Goal: Task Accomplishment & Management: Complete application form

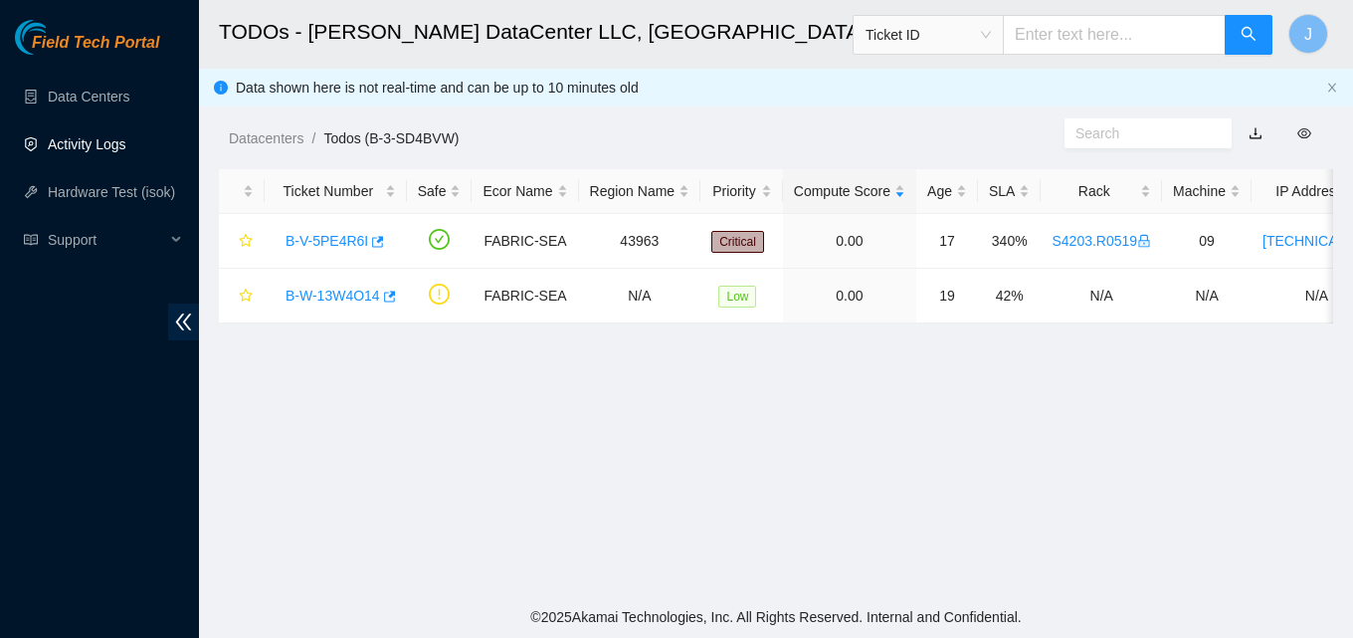
click at [85, 147] on link "Activity Logs" at bounding box center [87, 144] width 79 height 16
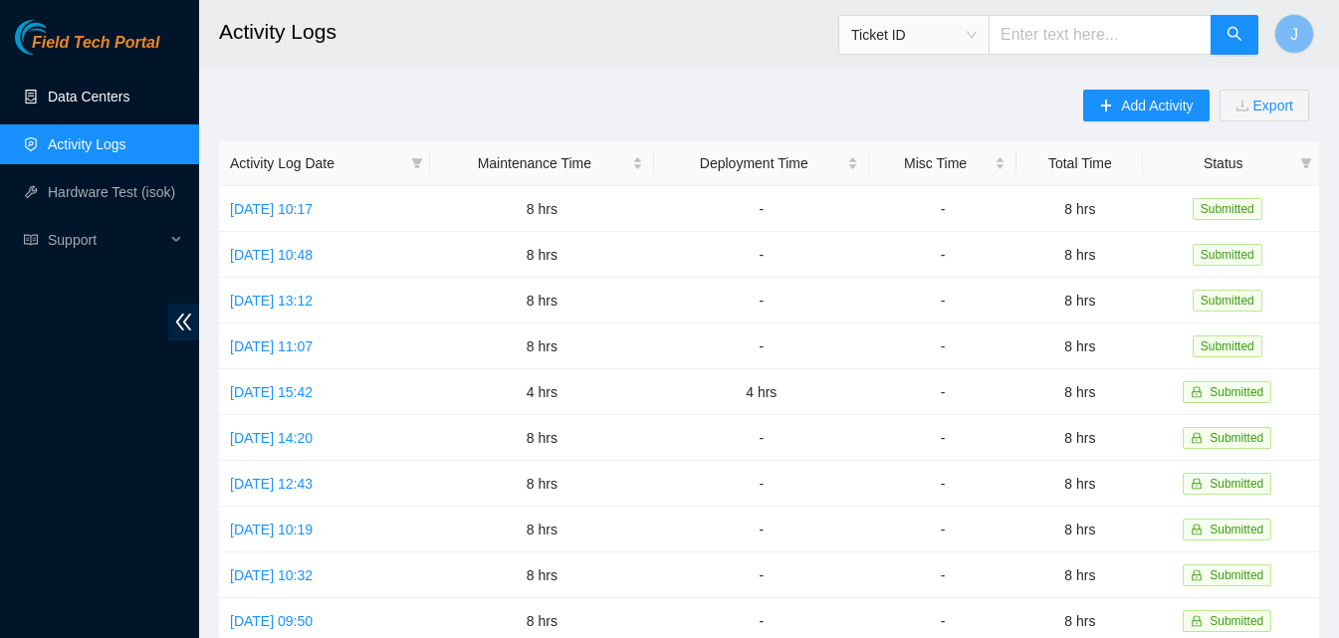
click at [103, 89] on link "Data Centers" at bounding box center [89, 97] width 82 height 16
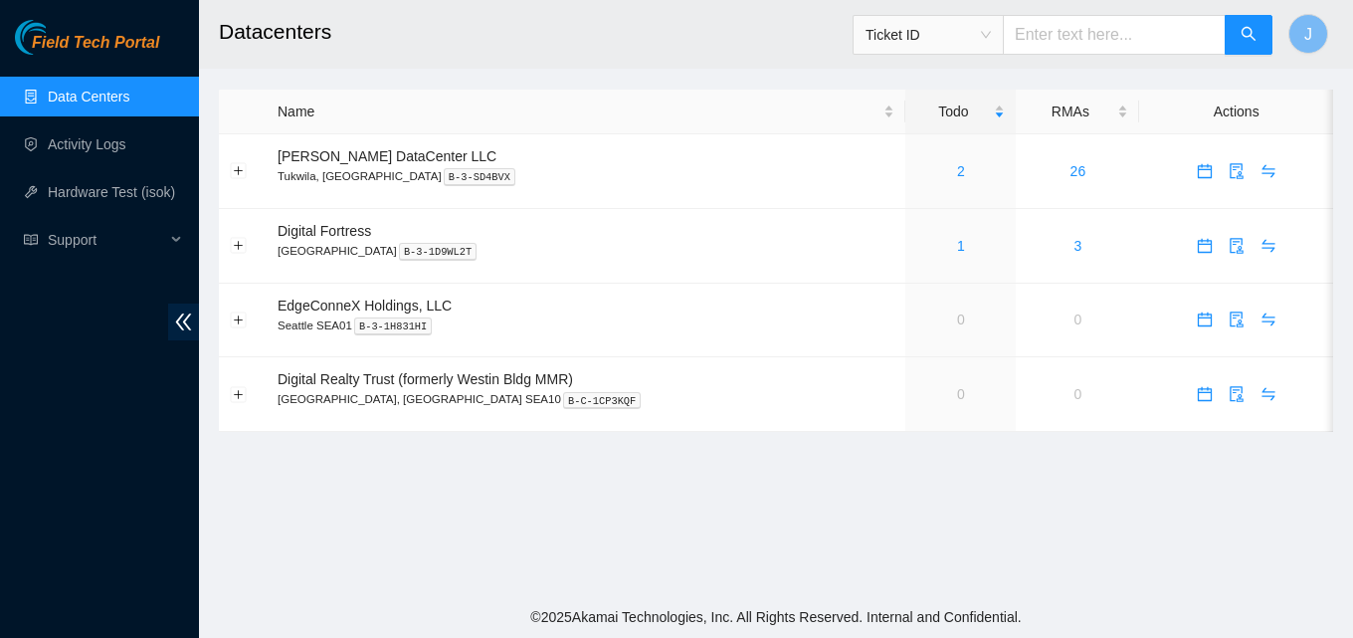
click at [91, 457] on div "Field Tech Portal Data Centers Activity Logs Hardware Test (isok) Support" at bounding box center [99, 329] width 199 height 618
click at [85, 146] on link "Activity Logs" at bounding box center [87, 144] width 79 height 16
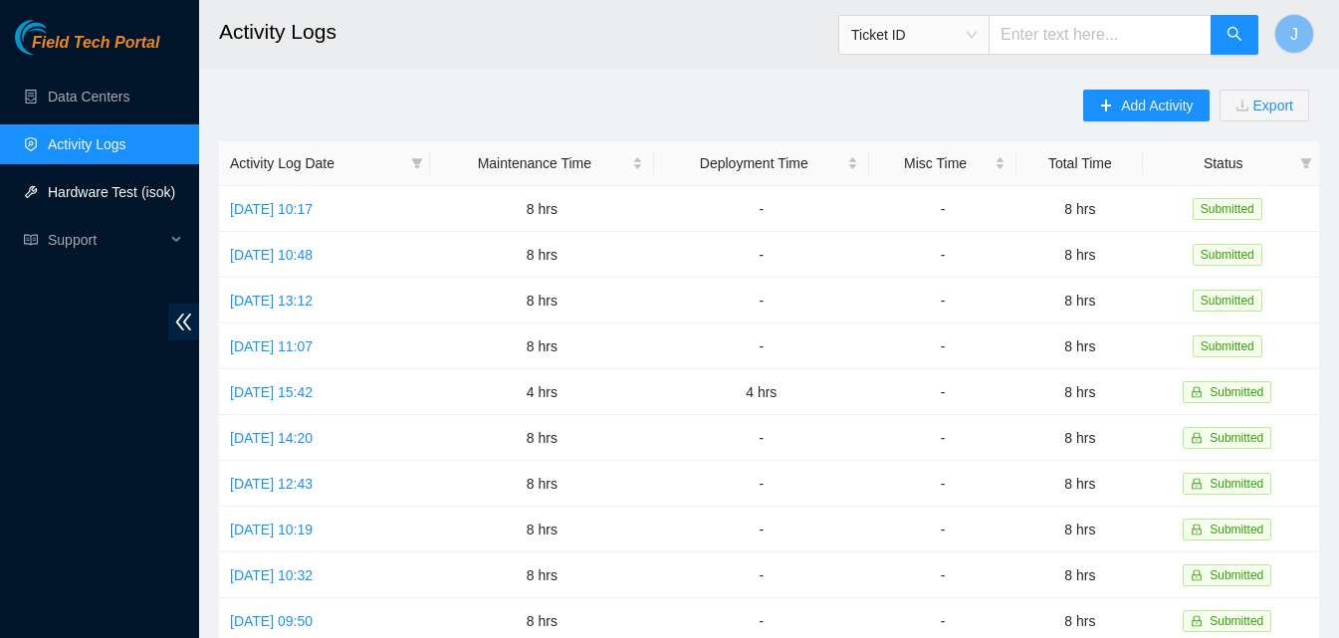
click at [104, 187] on link "Hardware Test (isok)" at bounding box center [111, 192] width 127 height 16
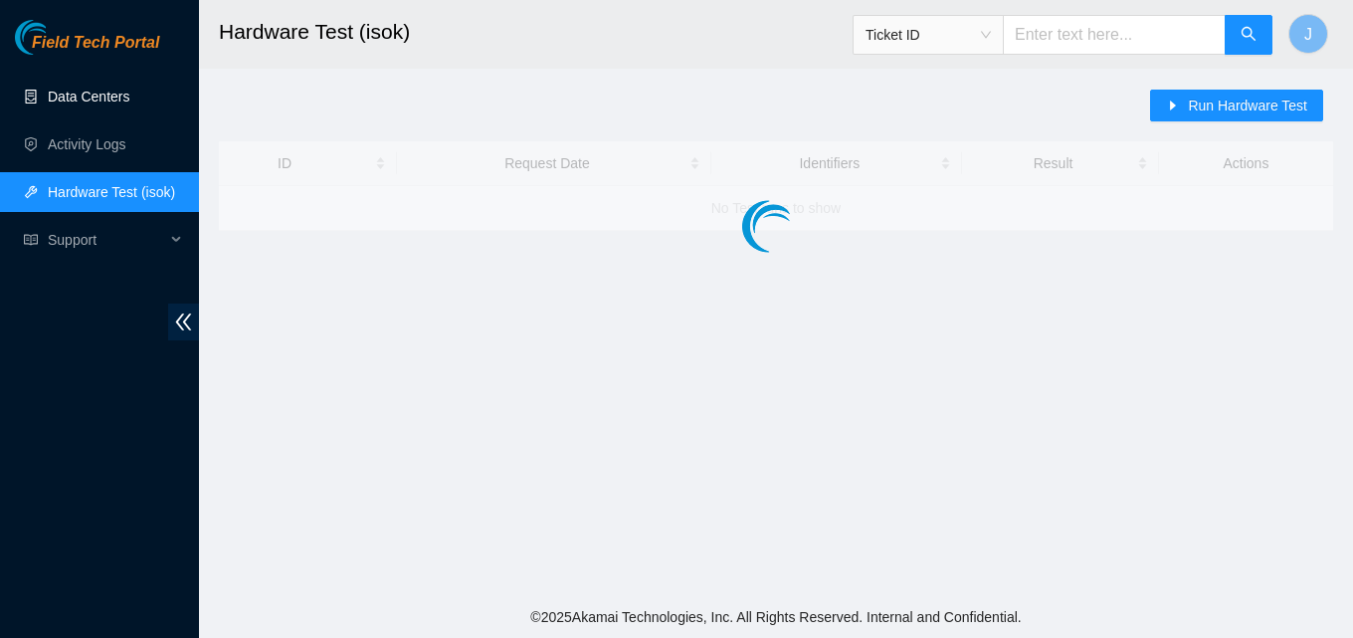
click at [122, 89] on link "Data Centers" at bounding box center [89, 97] width 82 height 16
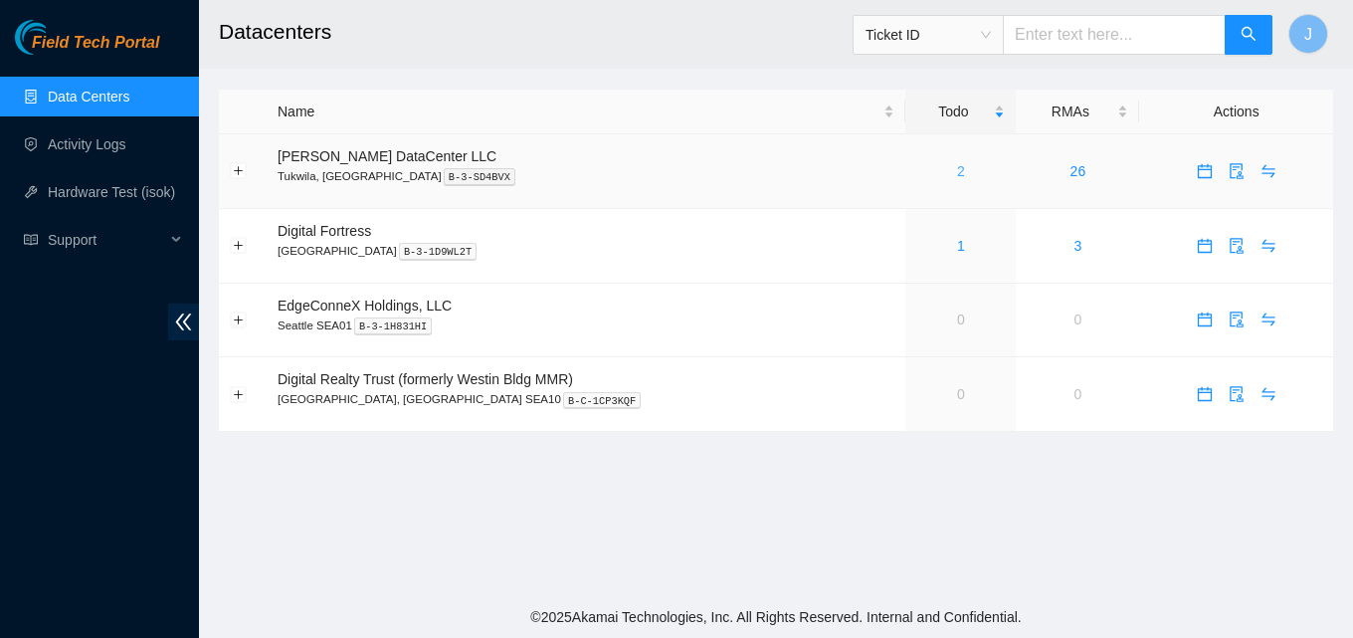
click at [957, 170] on link "2" at bounding box center [961, 171] width 8 height 16
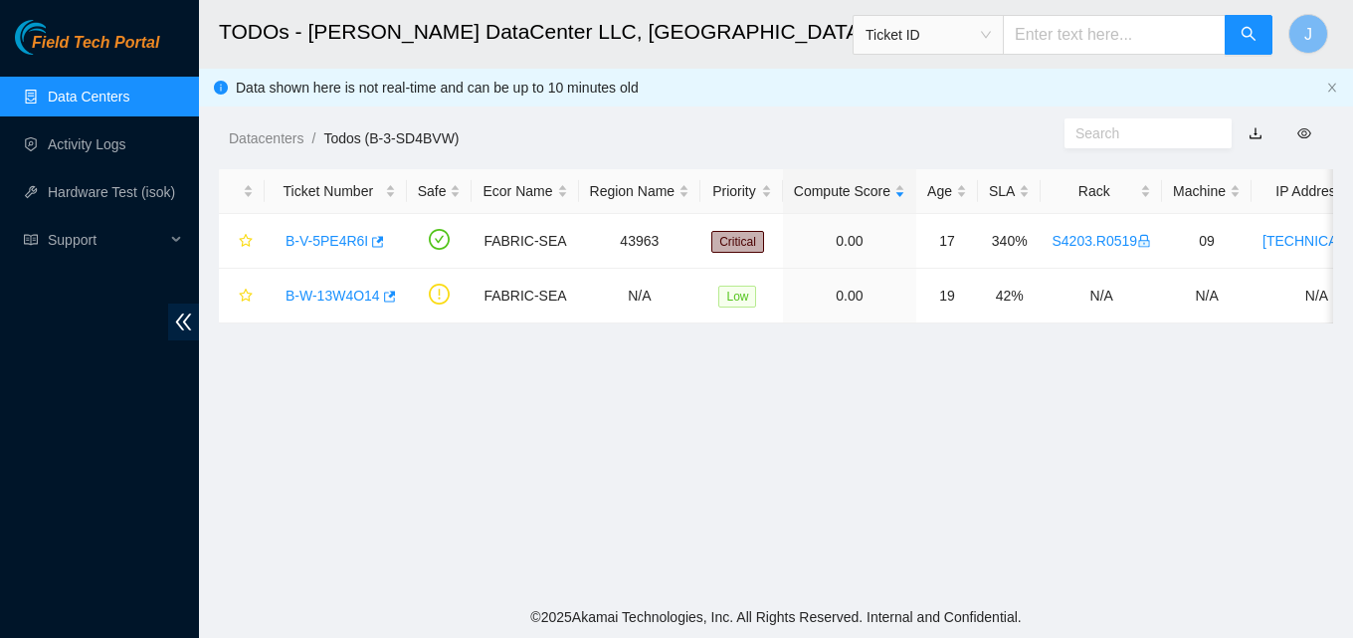
drag, startPoint x: 2, startPoint y: 345, endPoint x: 33, endPoint y: 346, distance: 30.9
click at [13, 345] on div "Field Tech Portal Data Centers Activity Logs Hardware Test (isok) Support" at bounding box center [99, 329] width 199 height 618
click at [385, 301] on icon "button" at bounding box center [388, 297] width 14 height 14
click at [108, 150] on link "Activity Logs" at bounding box center [87, 144] width 79 height 16
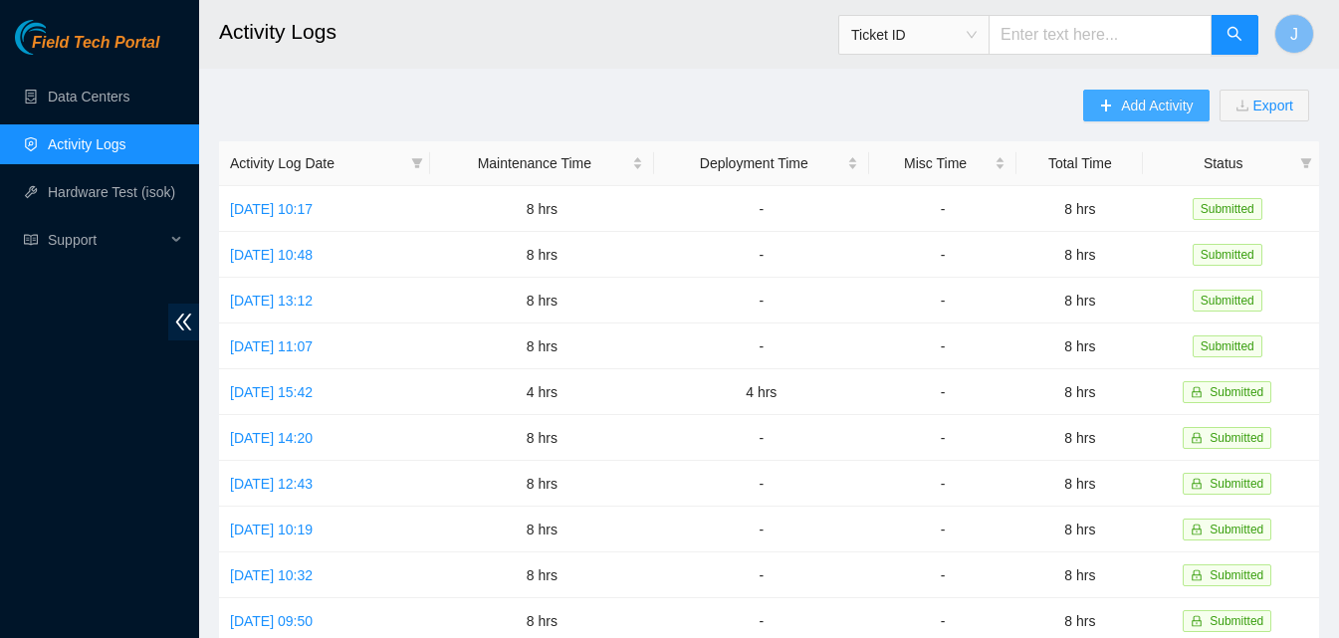
drag, startPoint x: 1137, startPoint y: 50, endPoint x: 1143, endPoint y: 104, distance: 55.1
click at [1139, 69] on main "Activity Logs Ticket ID J Add Activity Export Activity Log Date Maintenance Tim…" at bounding box center [768, 592] width 1139 height 1185
click at [1143, 107] on span "Add Activity" at bounding box center [1157, 106] width 72 height 22
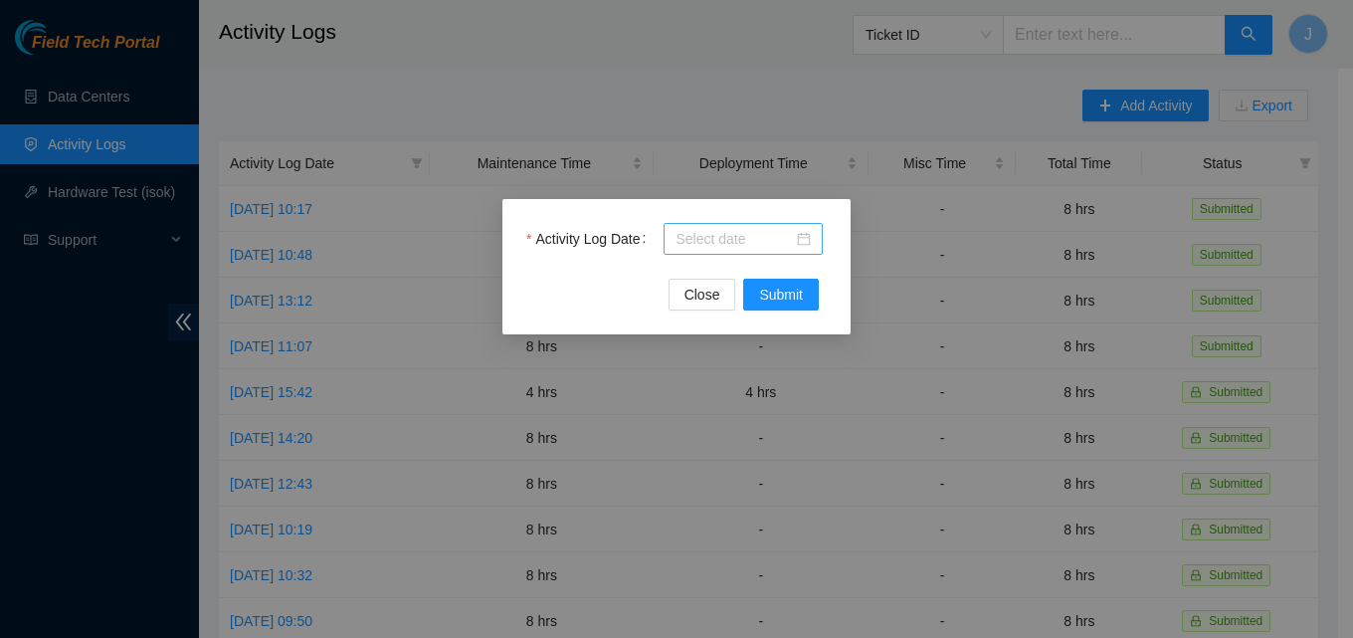
click at [678, 242] on input "Activity Log Date" at bounding box center [734, 239] width 117 height 22
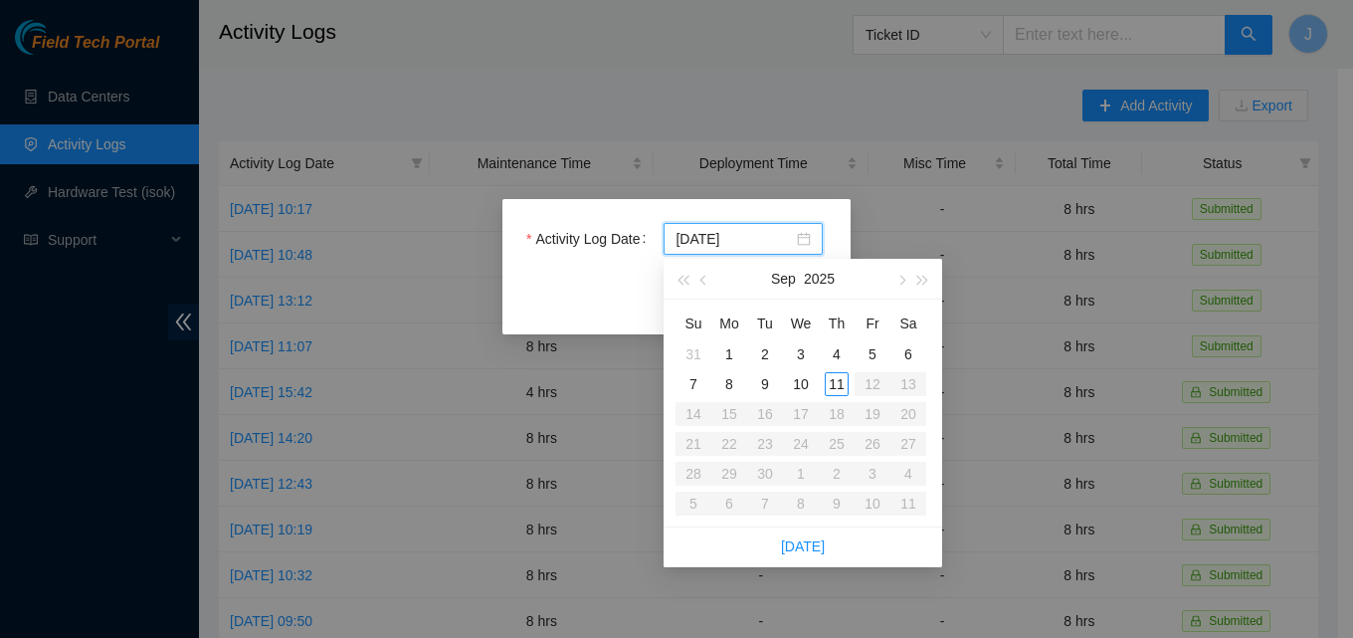
type input "2025-09-05"
type input "2025-09-11"
click at [830, 388] on div "11" at bounding box center [837, 384] width 24 height 24
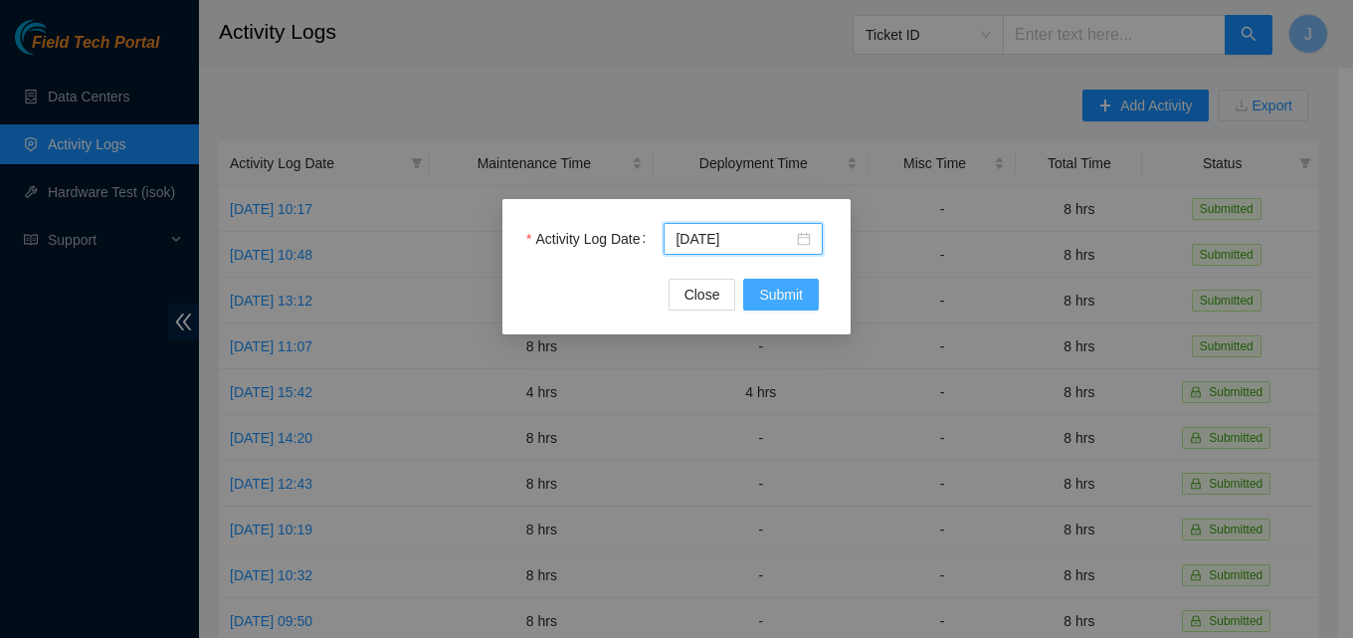
click at [792, 302] on span "Submit" at bounding box center [781, 295] width 44 height 22
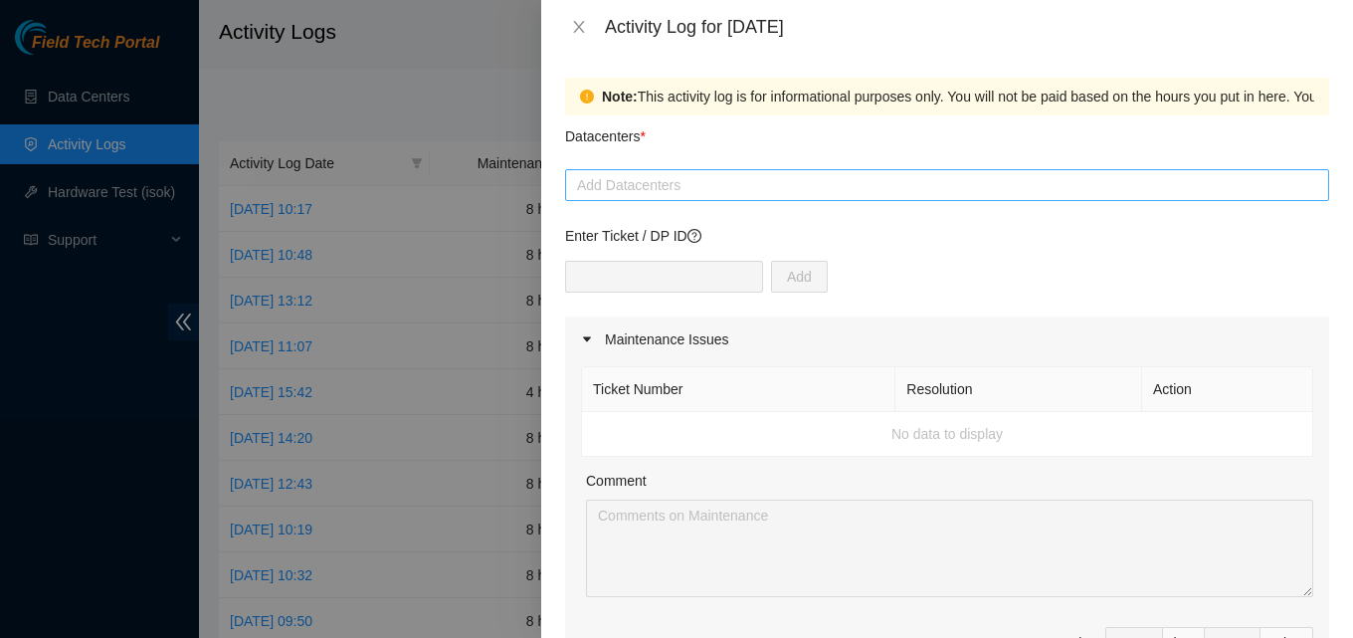
click at [684, 172] on div "Add Datacenters" at bounding box center [947, 185] width 764 height 32
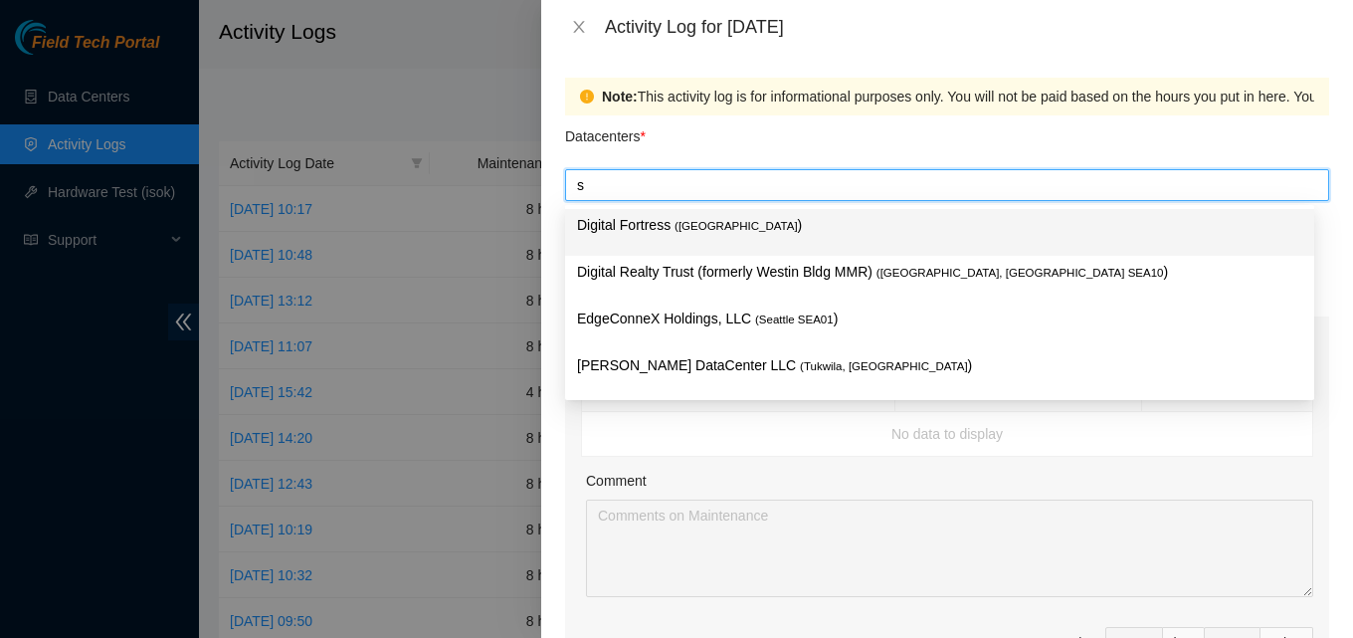
type input "sa"
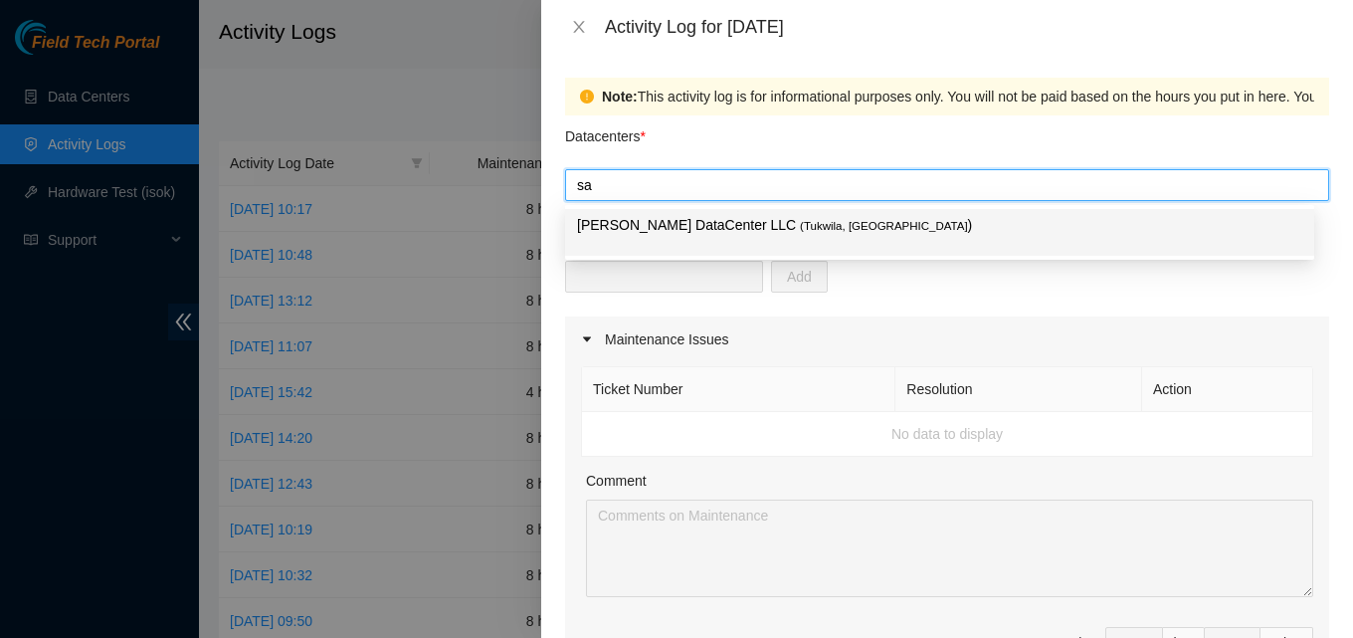
click at [640, 221] on p "Sabey DataCenter LLC ( Tukwila, WA )" at bounding box center [939, 225] width 725 height 23
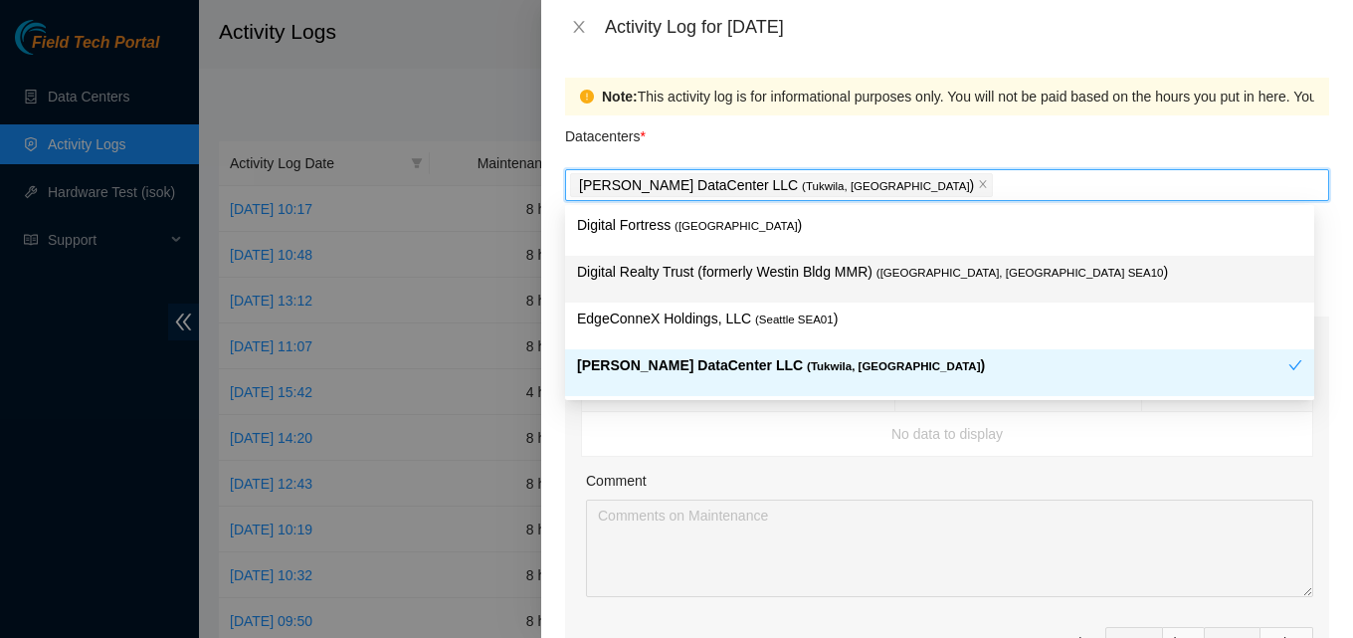
click at [789, 276] on p "Digital Realty Trust (formerly Westin Bldg MMR) ( Seattle, WA SEA10 )" at bounding box center [939, 272] width 725 height 23
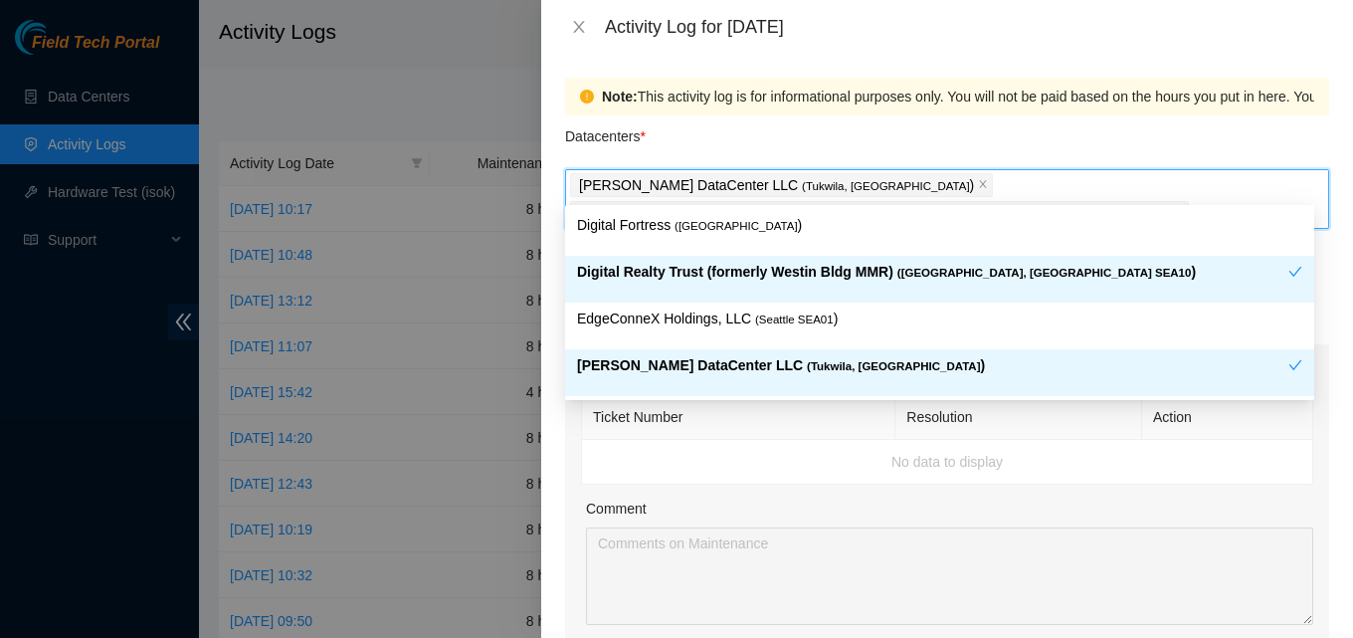
click at [524, 112] on div at bounding box center [676, 319] width 1353 height 638
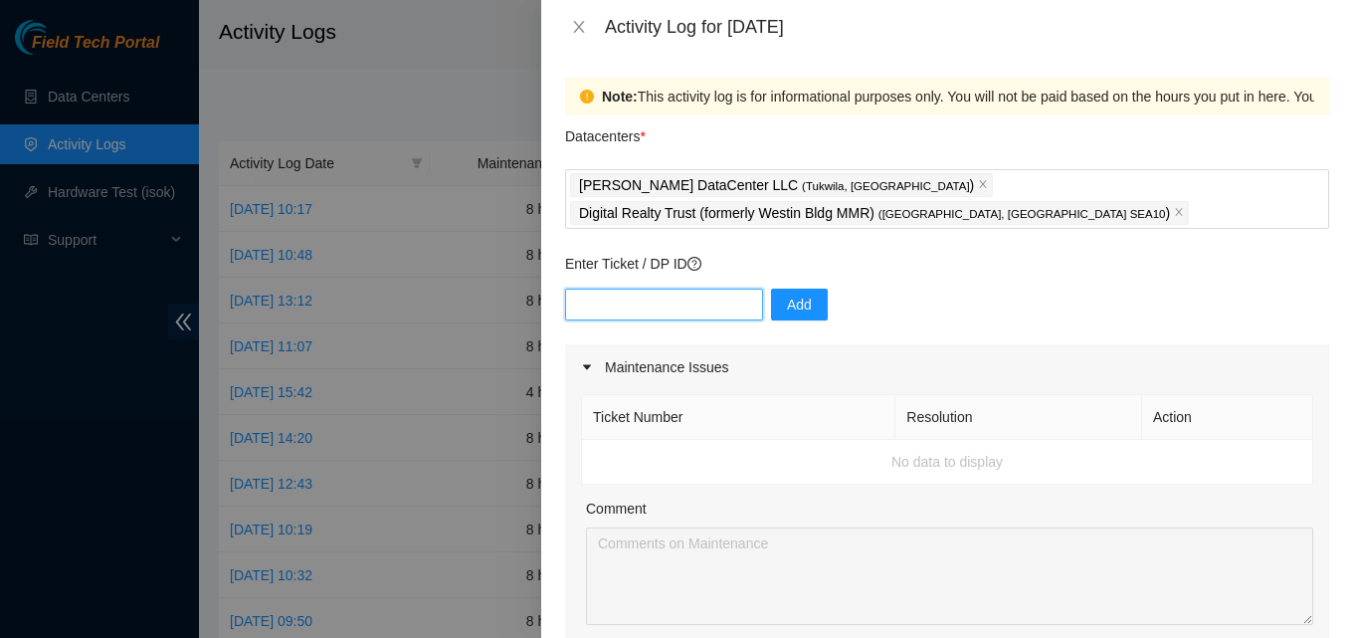
click at [657, 289] on input "text" at bounding box center [664, 305] width 198 height 32
type input "B-W-13W4O14"
click at [787, 294] on span "Add" at bounding box center [799, 305] width 25 height 22
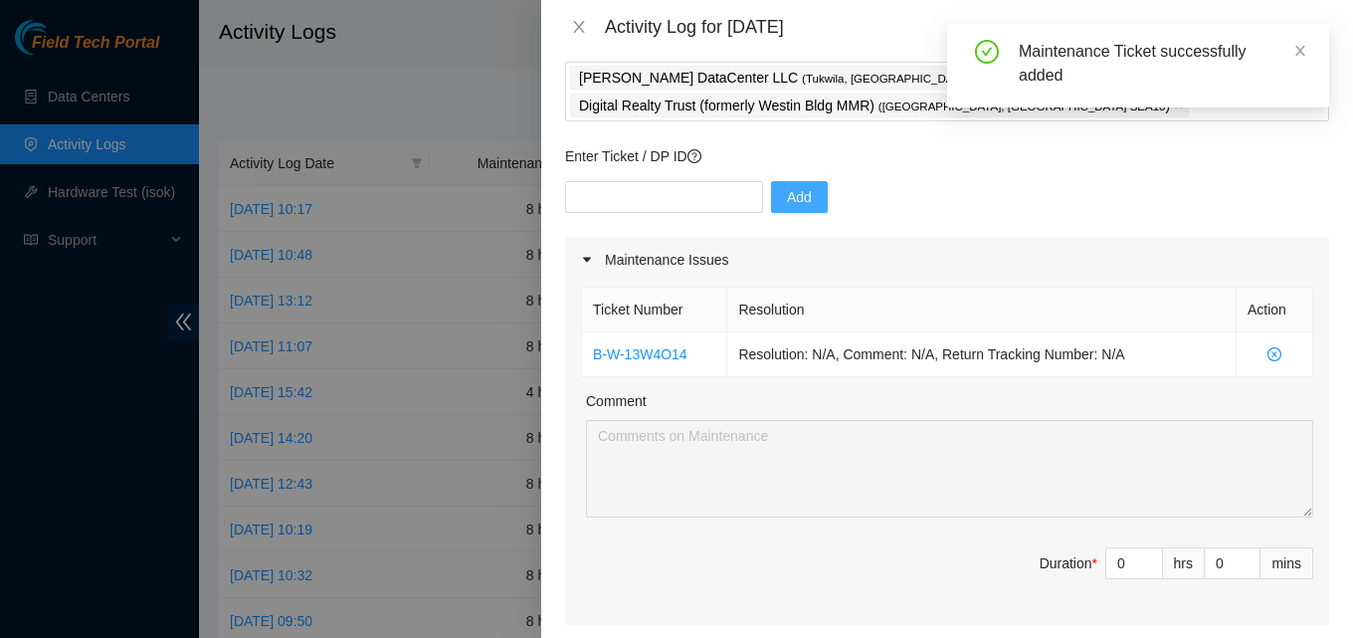
scroll to position [199, 0]
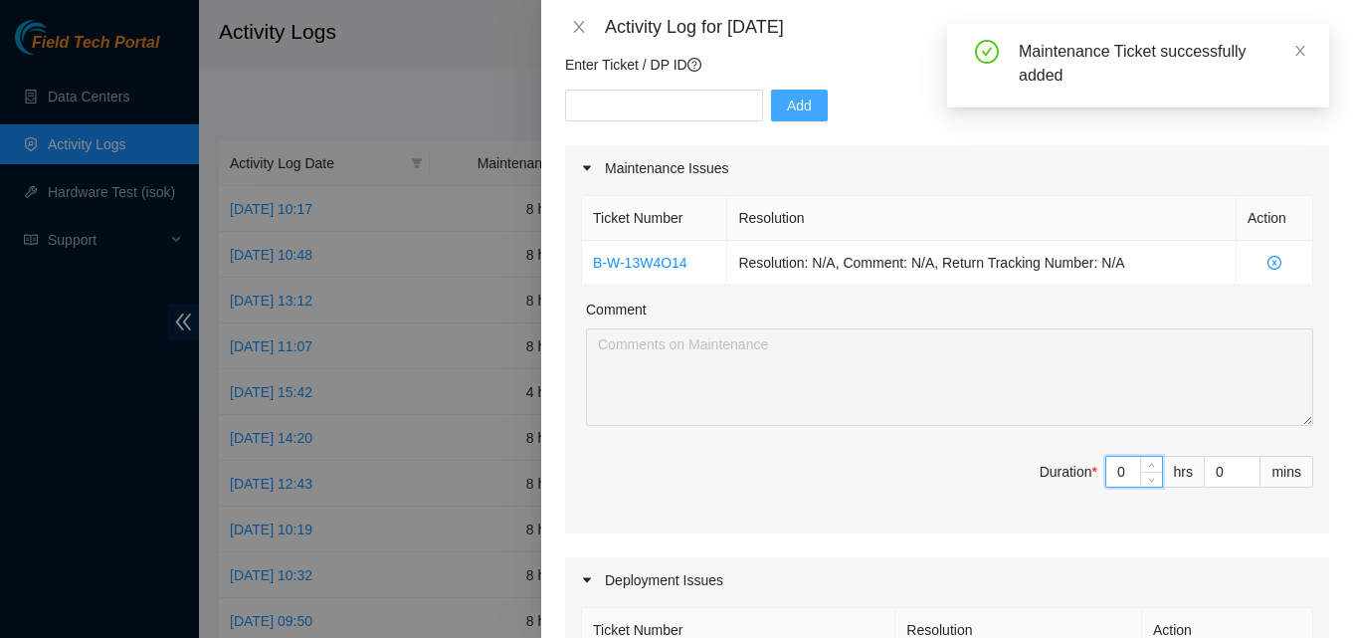
click at [1122, 457] on input "0" at bounding box center [1135, 472] width 56 height 30
type input "8"
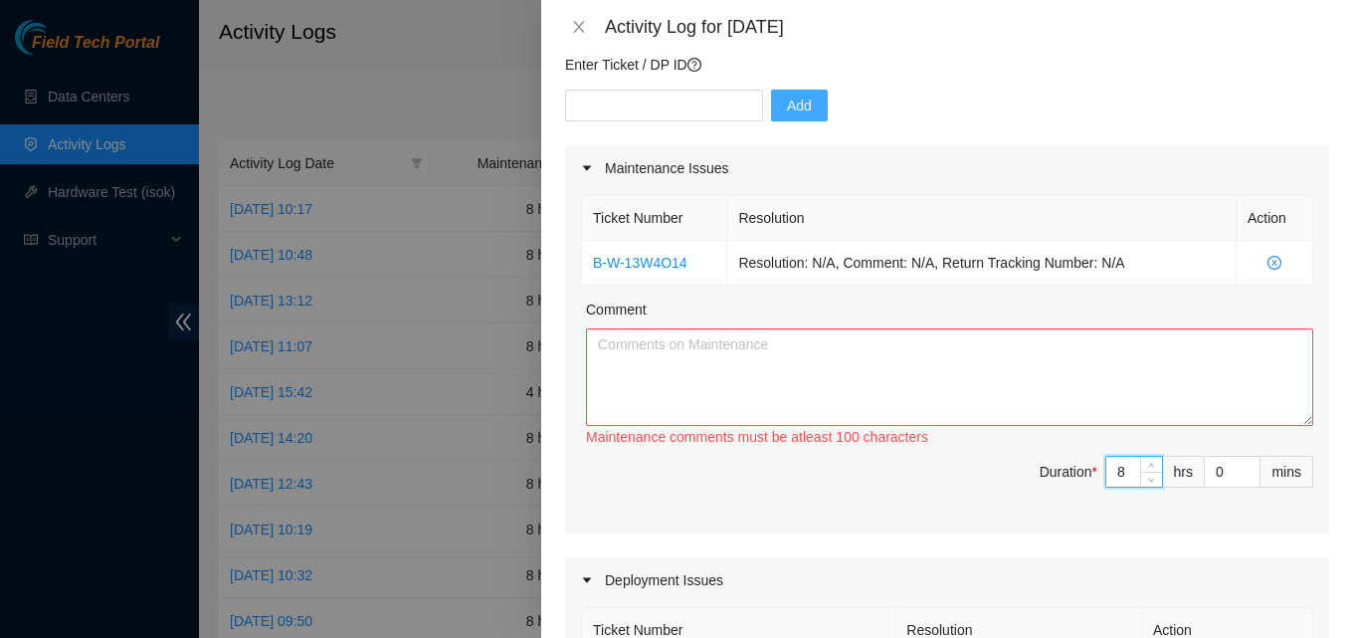
type input "8"
click at [1018, 368] on textarea "Comment" at bounding box center [949, 377] width 727 height 98
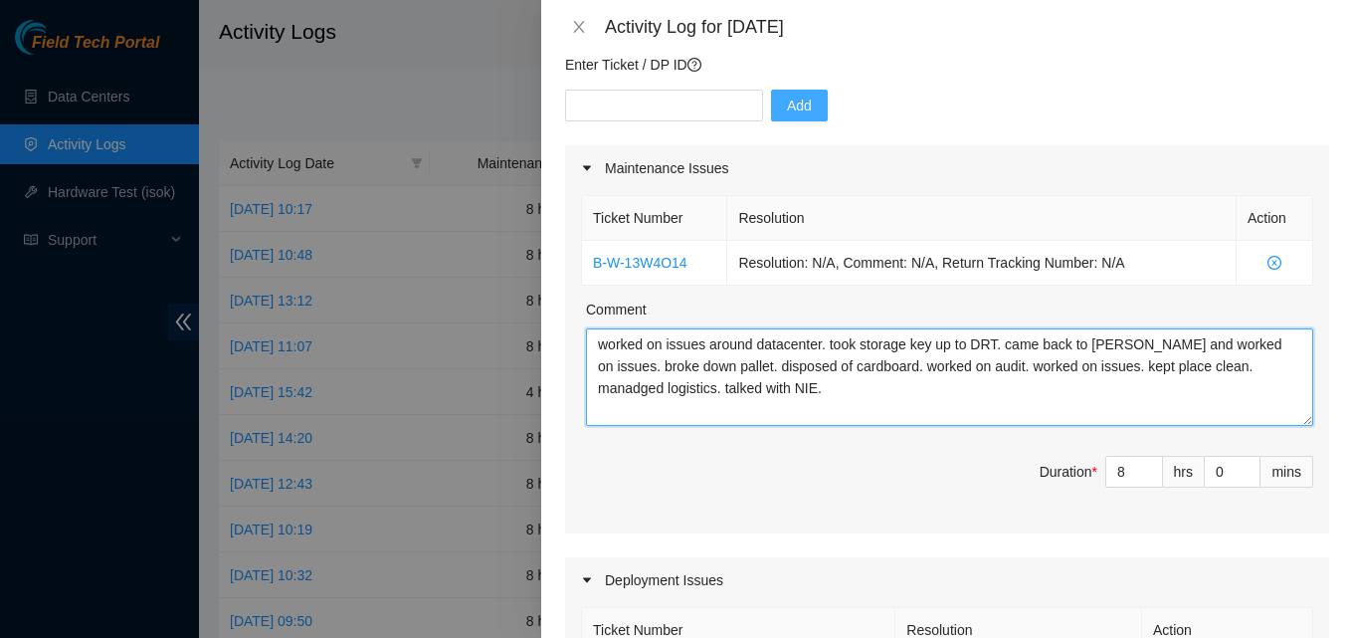
type textarea "worked on issues around datacenter. took storage key up to DRT. came back to sa…"
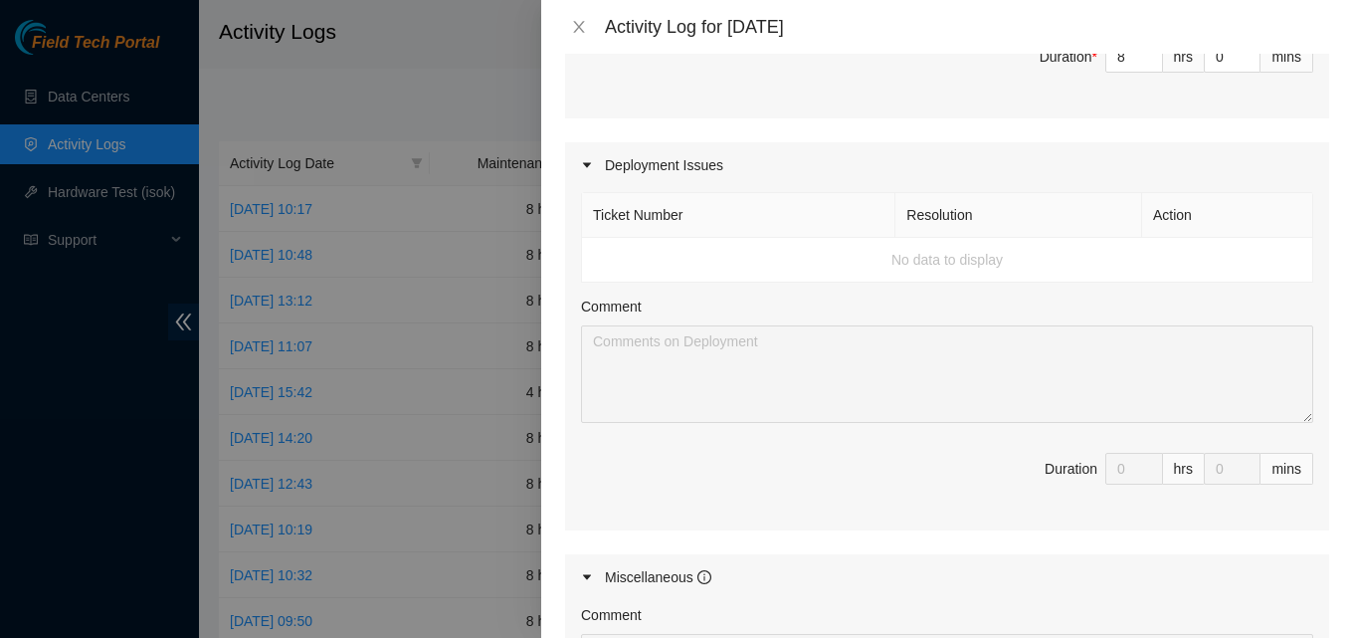
scroll to position [995, 0]
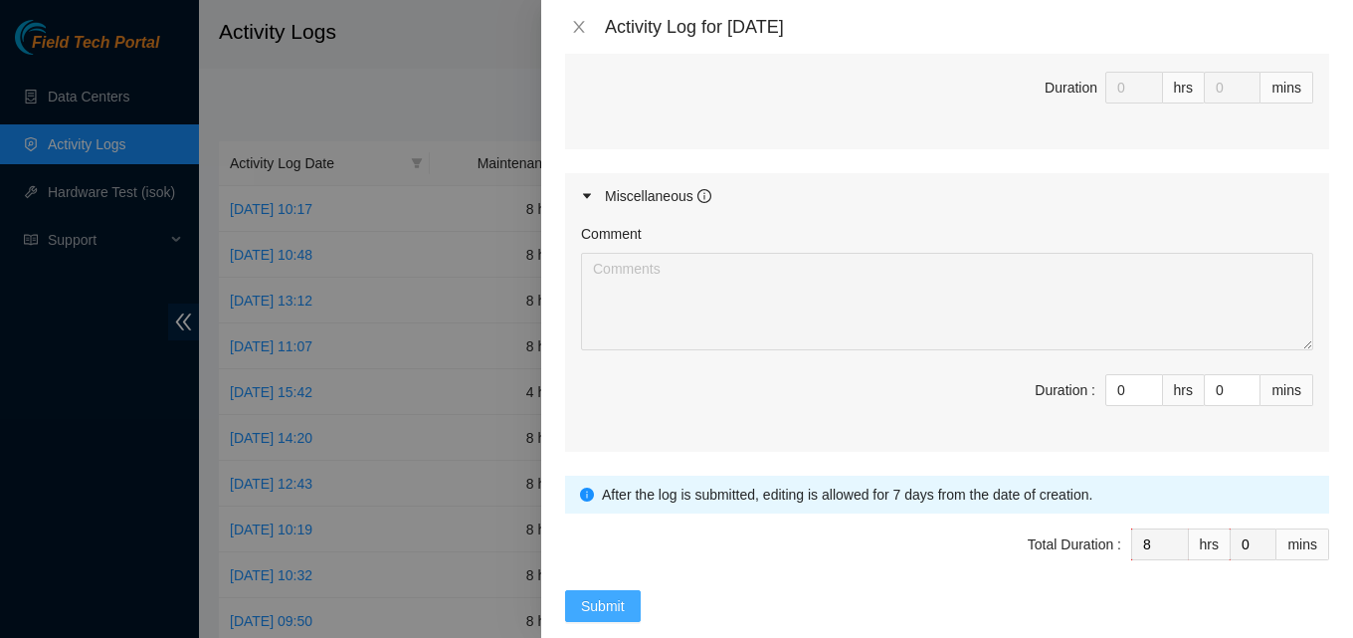
click at [606, 590] on button "Submit" at bounding box center [603, 606] width 76 height 32
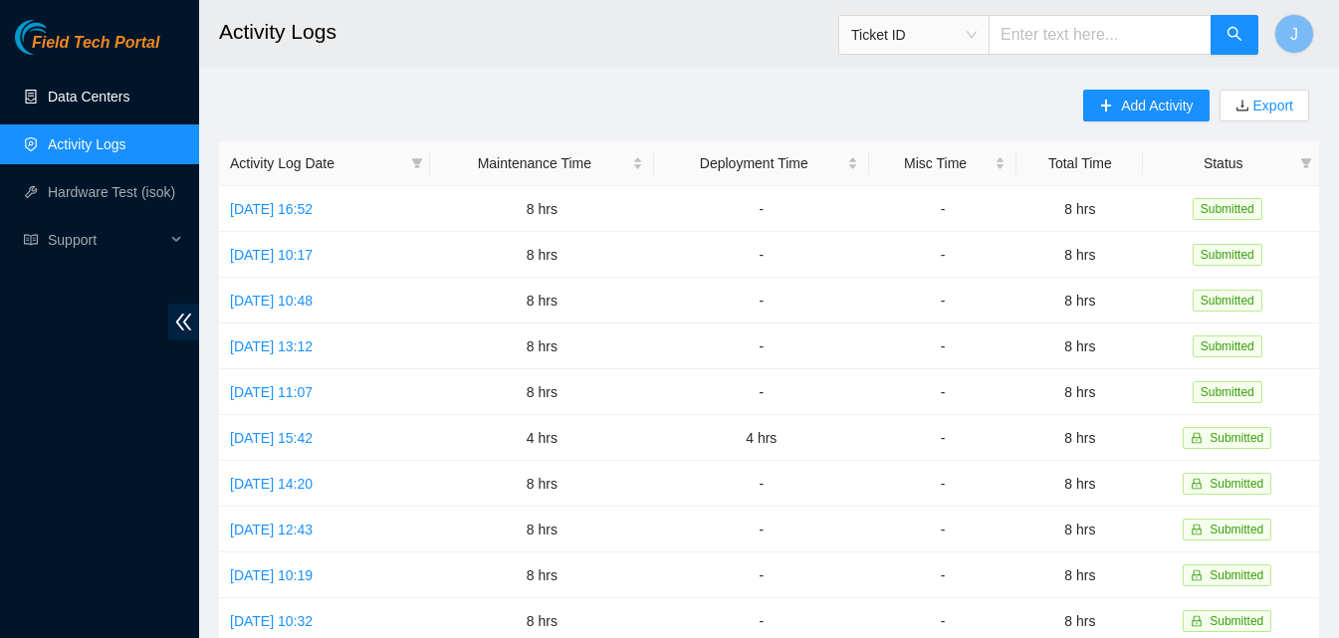
click at [86, 89] on link "Data Centers" at bounding box center [89, 97] width 82 height 16
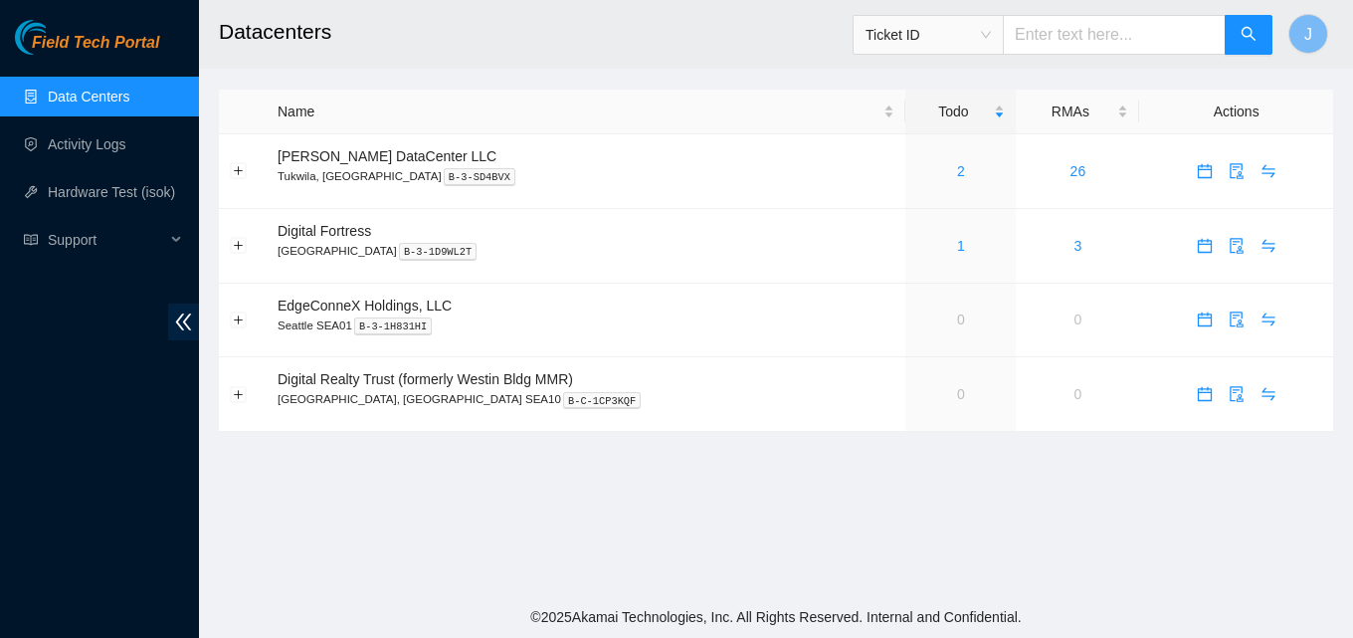
click at [129, 92] on link "Data Centers" at bounding box center [89, 97] width 82 height 16
click at [19, 417] on div "Field Tech Portal Data Centers Activity Logs Hardware Test (isok) Support" at bounding box center [99, 329] width 199 height 618
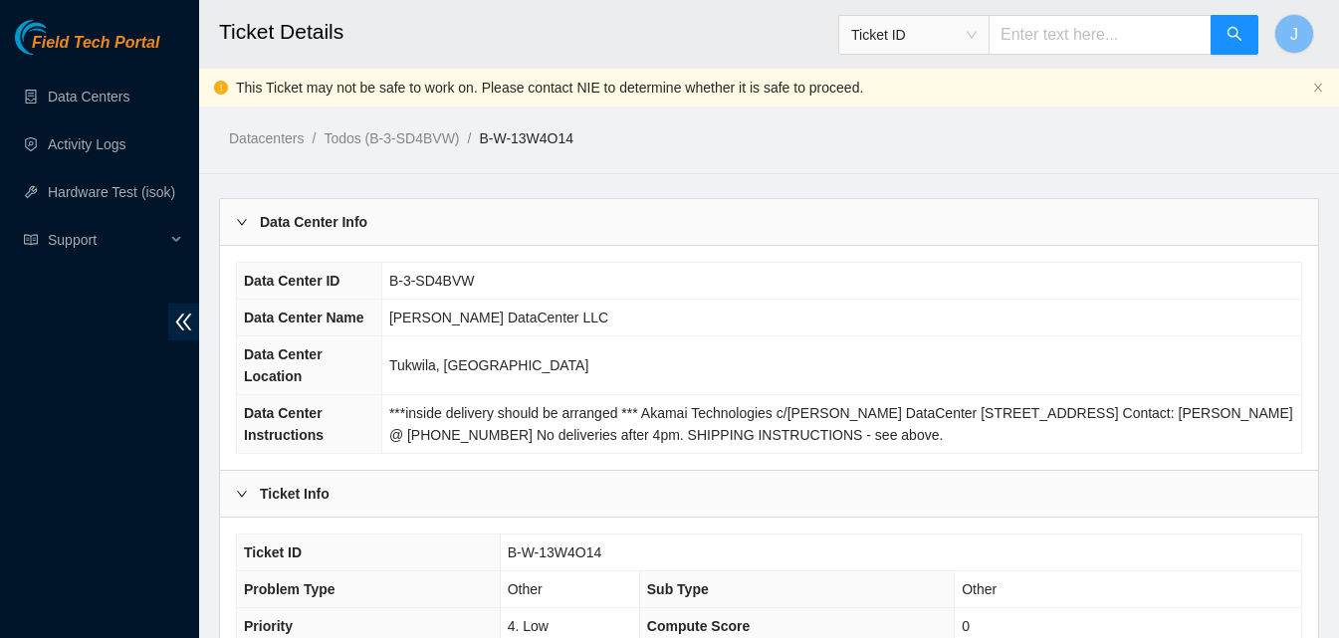
click at [15, 390] on div "Field Tech Portal Data Centers Activity Logs Hardware Test (isok) Support" at bounding box center [99, 329] width 199 height 618
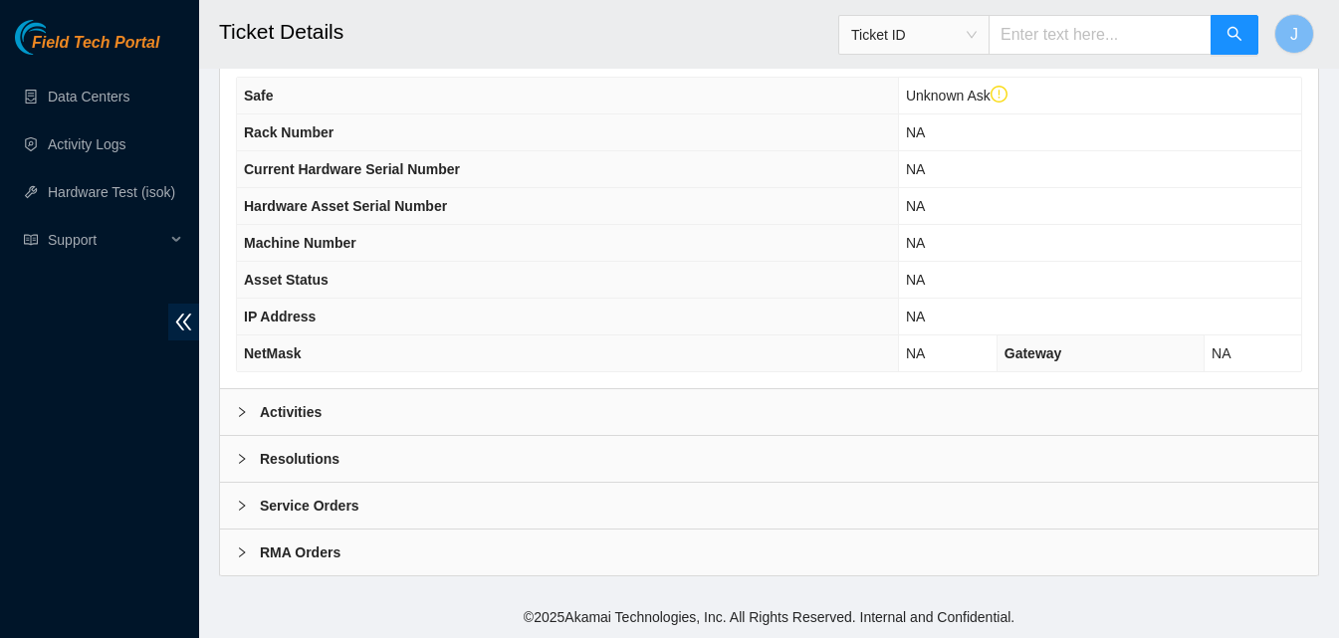
click at [418, 392] on div "Activities" at bounding box center [769, 412] width 1098 height 46
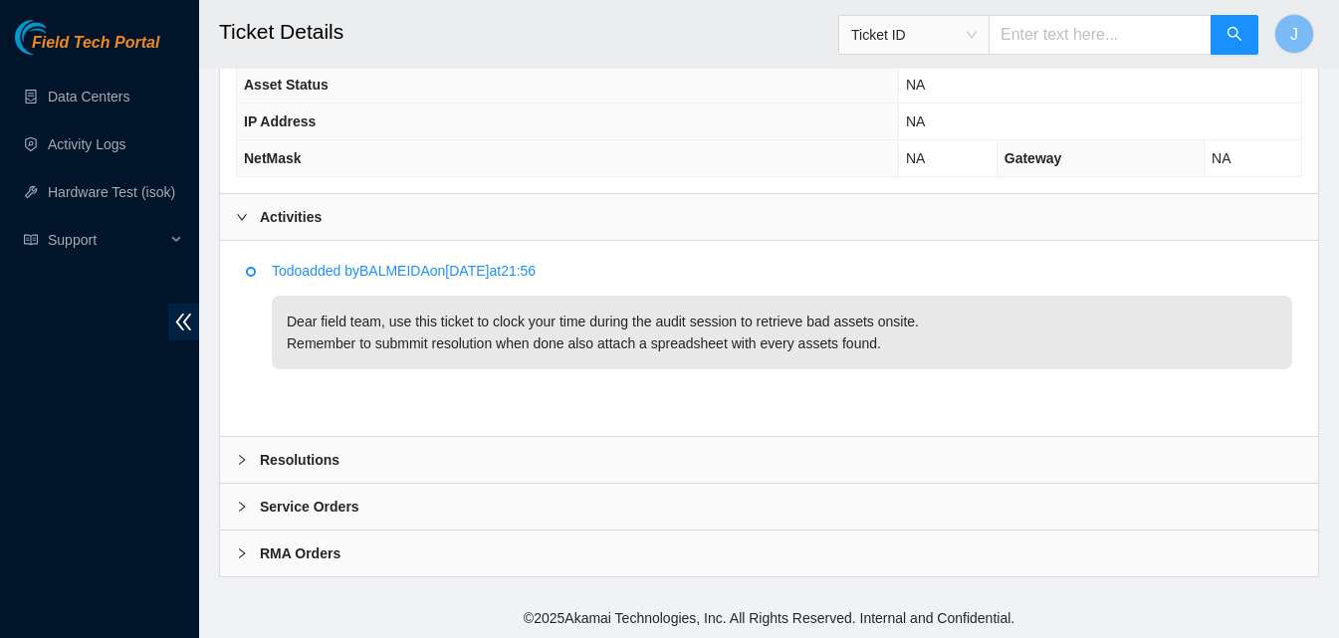
scroll to position [881, 0]
click at [452, 225] on div "Activities" at bounding box center [769, 216] width 1098 height 46
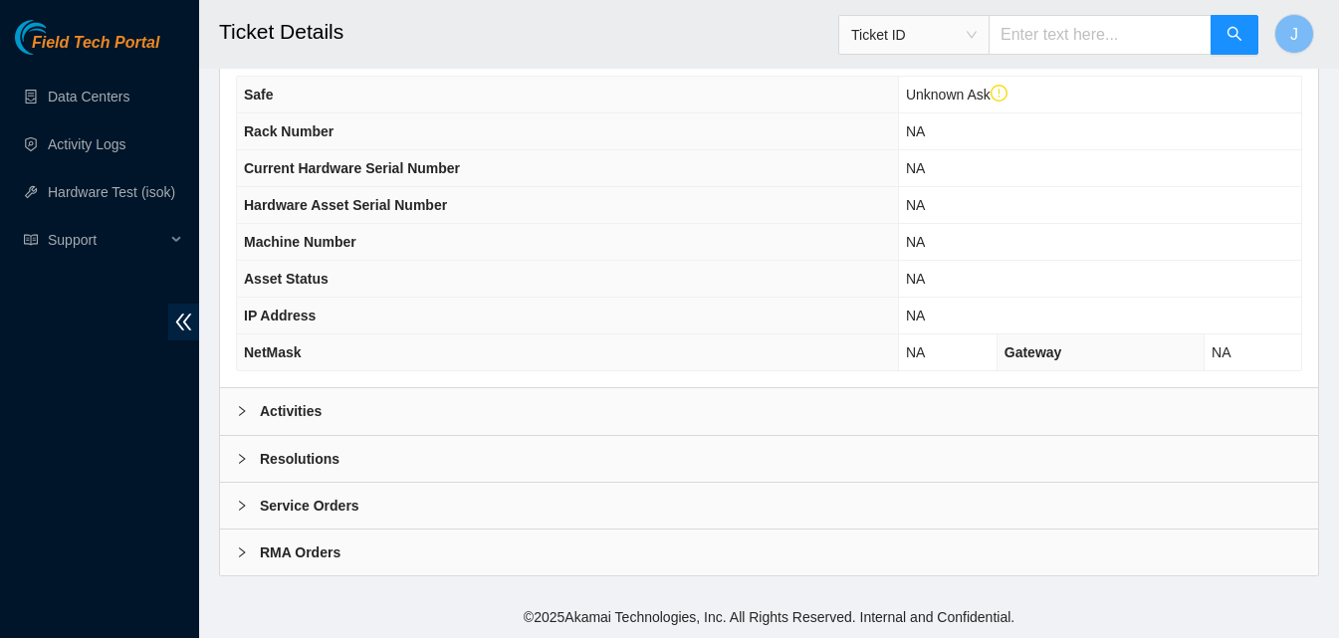
scroll to position [685, 0]
drag, startPoint x: 440, startPoint y: 434, endPoint x: 562, endPoint y: 285, distance: 193.0
click at [556, 313] on div "Data Center Info Data Center ID B-3-SD4BVW Data Center Name [PERSON_NAME] DataC…" at bounding box center [769, 44] width 1100 height 1063
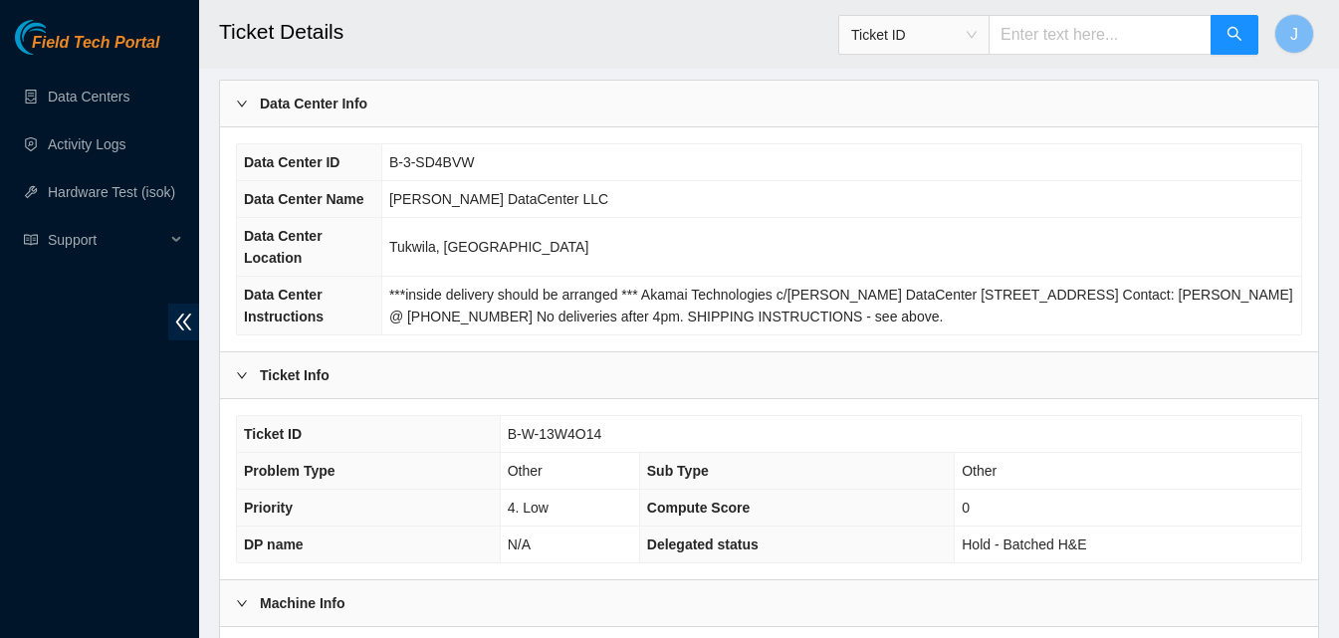
scroll to position [0, 0]
